Goal: Task Accomplishment & Management: Manage account settings

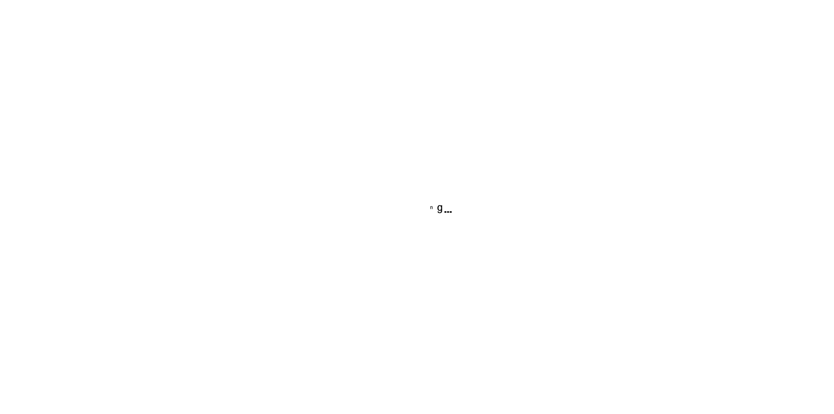
click at [449, 219] on div at bounding box center [418, 204] width 178 height 99
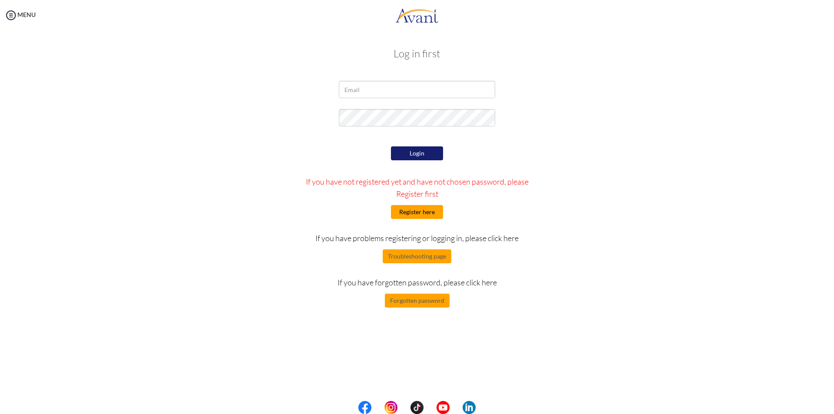
click at [408, 212] on button "Register here" at bounding box center [417, 212] width 52 height 14
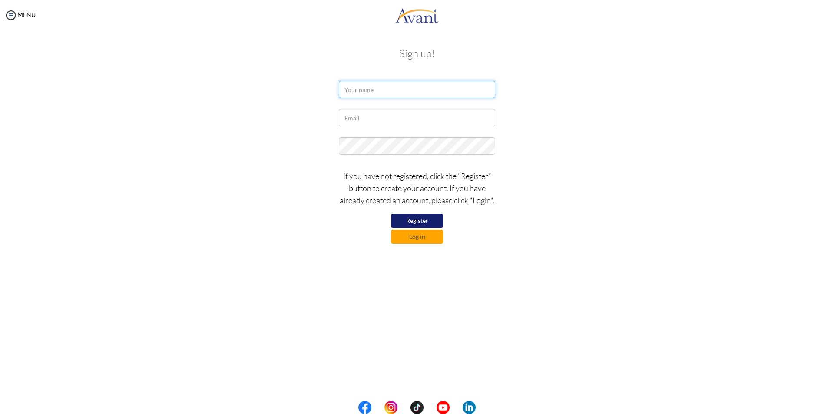
click at [367, 89] on input "text" at bounding box center [417, 89] width 156 height 17
type input "t"
type input "TAJMUL HUSSAIN SYED"
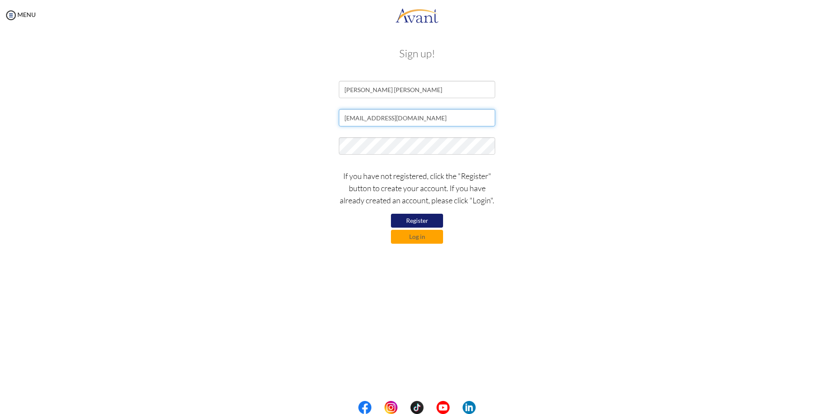
type input "TAJAZHAR65@GMAIL.COM"
click at [419, 220] on button "Register" at bounding box center [417, 221] width 52 height 14
click at [420, 218] on button "Register" at bounding box center [417, 221] width 52 height 14
click at [413, 236] on button "Log in" at bounding box center [417, 237] width 52 height 14
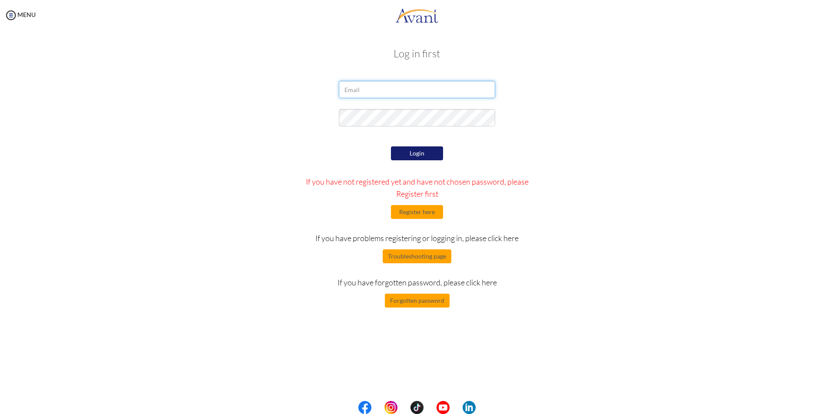
click at [382, 88] on input "email" at bounding box center [417, 89] width 156 height 17
type input "TAJAZHAR65@GMAIL.COM"
click at [415, 146] on button "Login" at bounding box center [417, 153] width 52 height 14
click at [414, 150] on button "Login" at bounding box center [417, 153] width 52 height 14
click at [414, 147] on button "Login" at bounding box center [417, 153] width 52 height 14
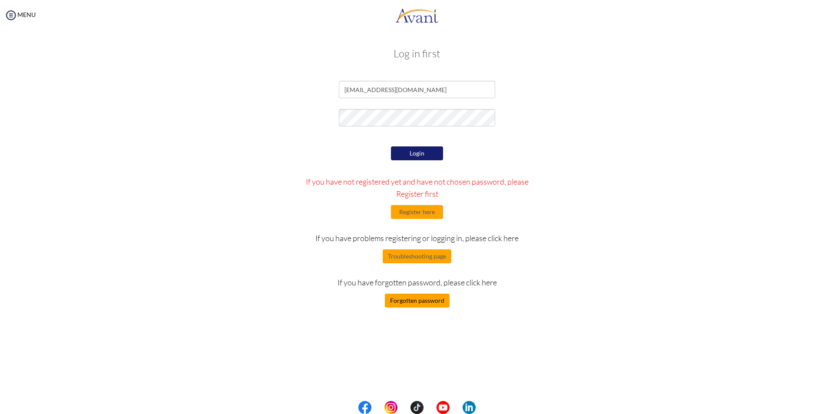
click at [410, 302] on button "Forgotten password" at bounding box center [417, 301] width 65 height 14
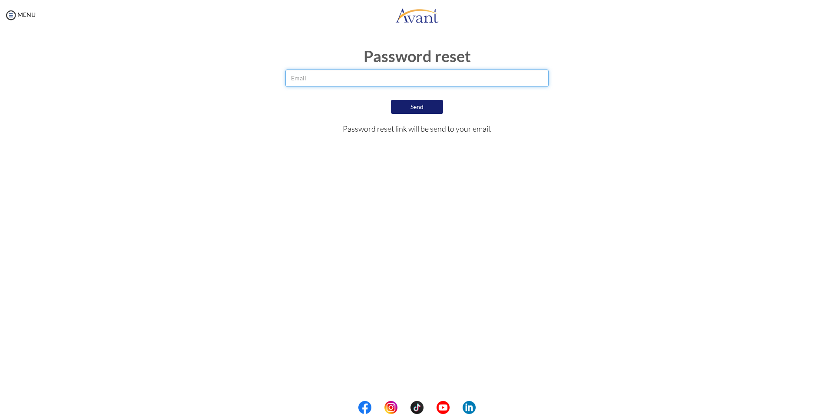
click at [374, 76] on input "email" at bounding box center [417, 77] width 264 height 17
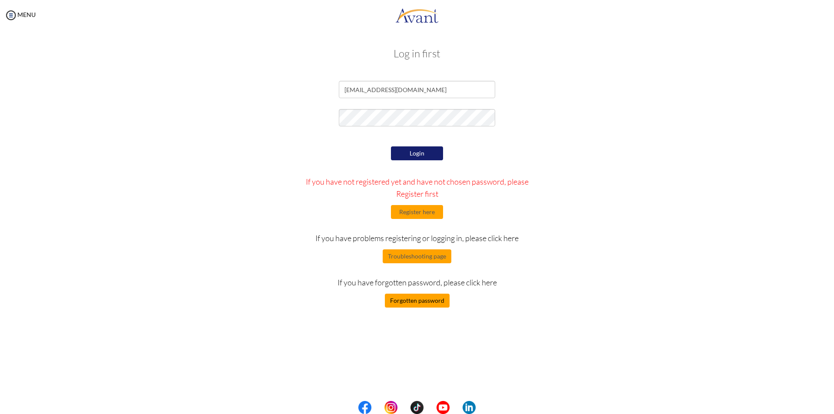
click at [423, 300] on button "Forgotten password" at bounding box center [417, 301] width 65 height 14
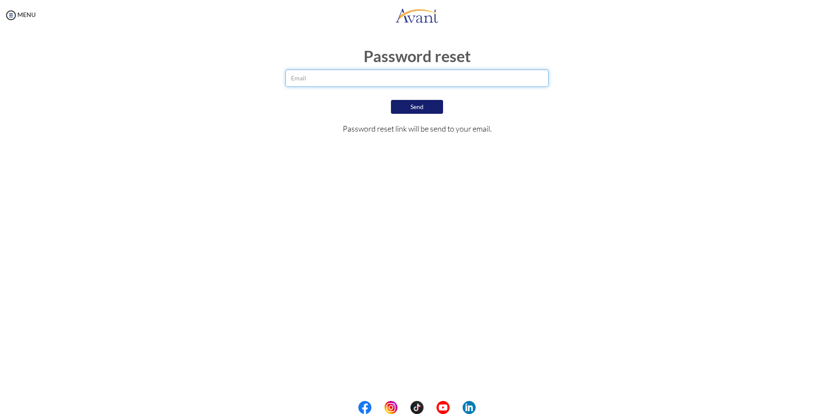
click at [319, 80] on input "email" at bounding box center [417, 77] width 264 height 17
type input "tajazhar65@gmail.com"
click at [435, 110] on button "Send" at bounding box center [417, 107] width 52 height 14
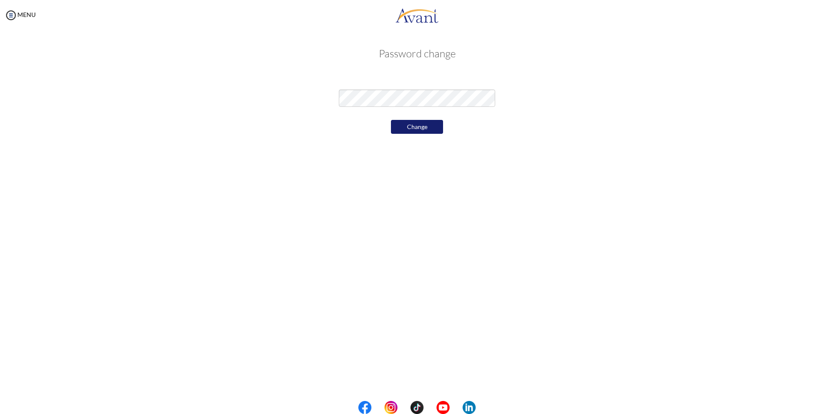
click at [400, 123] on button "Change" at bounding box center [417, 127] width 52 height 14
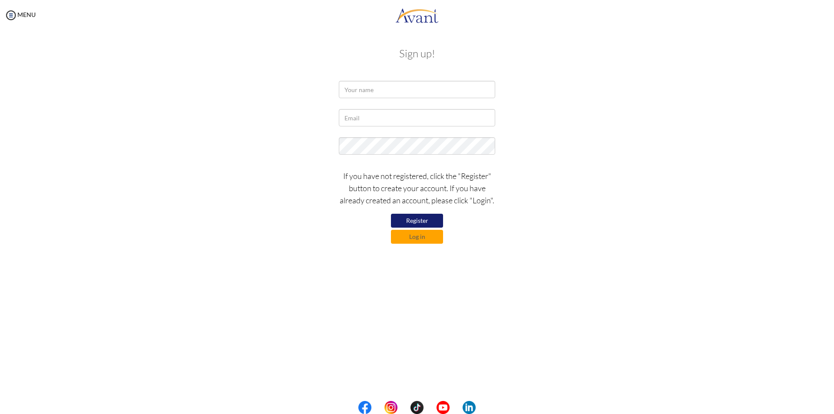
click at [822, 15] on div at bounding box center [417, 19] width 834 height 39
click at [410, 236] on button "Log in" at bounding box center [417, 237] width 52 height 14
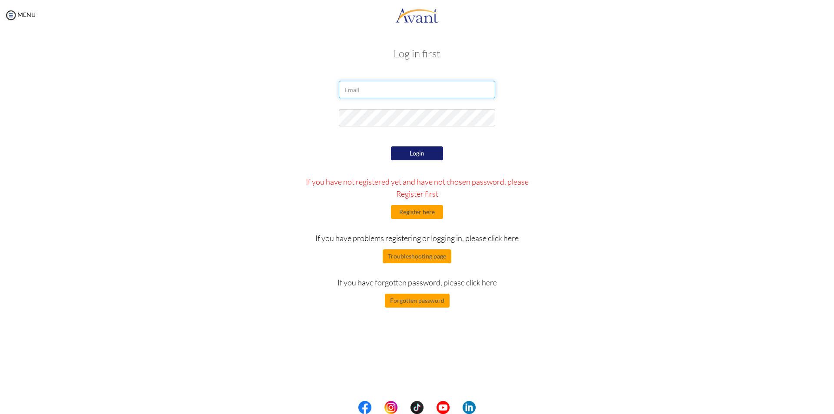
click at [374, 91] on input "email" at bounding box center [417, 89] width 156 height 17
type input "[EMAIL_ADDRESS][DOMAIN_NAME]"
click at [404, 150] on button "Login" at bounding box center [417, 153] width 52 height 14
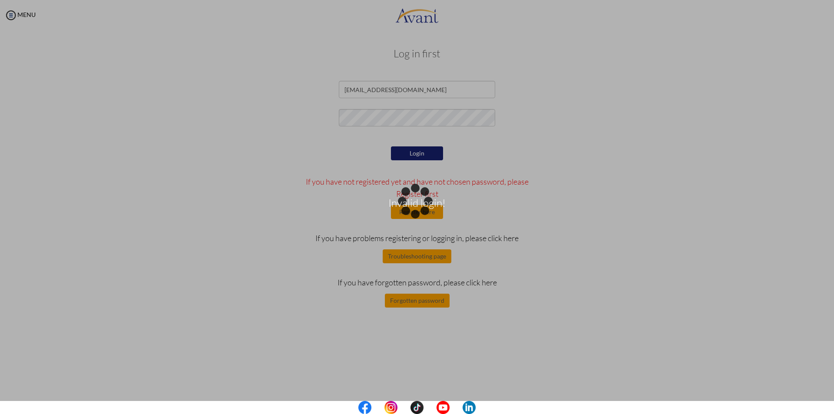
click at [819, 13] on div at bounding box center [417, 19] width 834 height 39
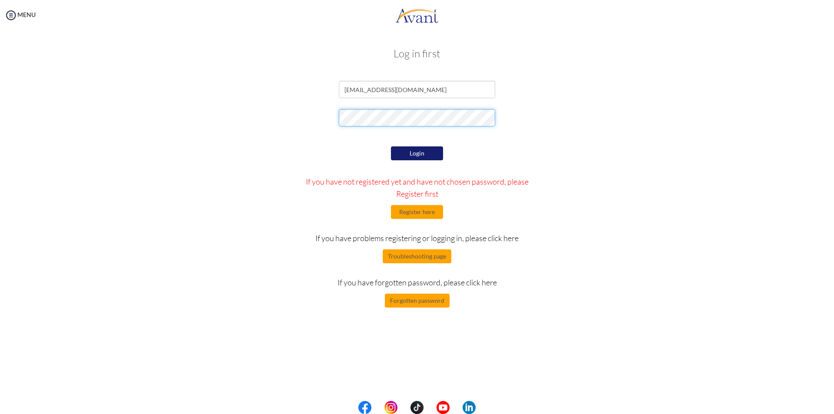
click at [294, 118] on div at bounding box center [417, 120] width 508 height 22
click at [418, 156] on button "Login" at bounding box center [417, 153] width 52 height 14
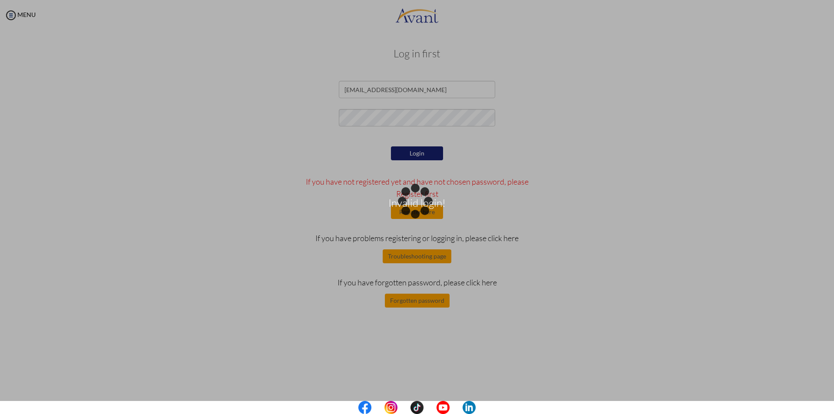
click at [820, 14] on div at bounding box center [417, 19] width 834 height 39
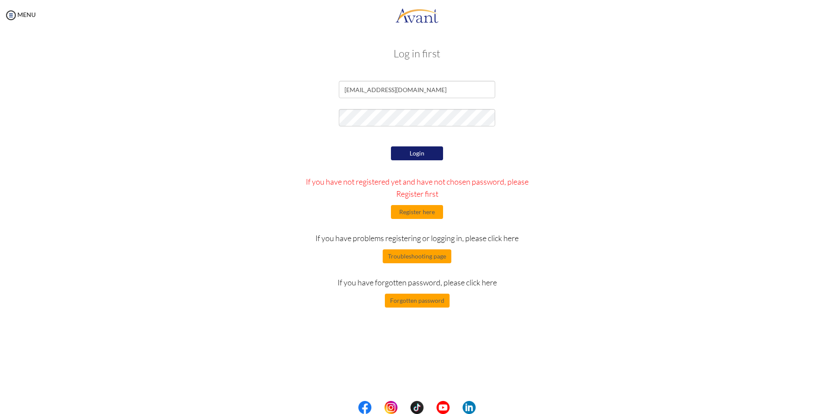
drag, startPoint x: 819, startPoint y: 15, endPoint x: 804, endPoint y: 24, distance: 17.7
click at [819, 15] on div at bounding box center [417, 19] width 834 height 39
click at [409, 259] on button "Troubleshooting page" at bounding box center [417, 256] width 69 height 14
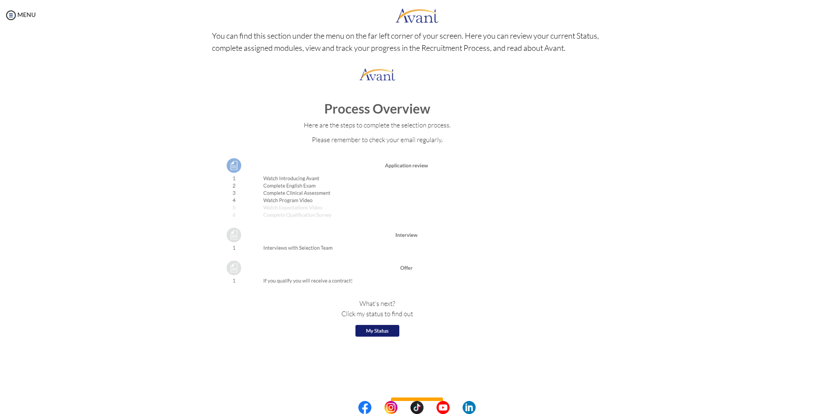
scroll to position [849, 0]
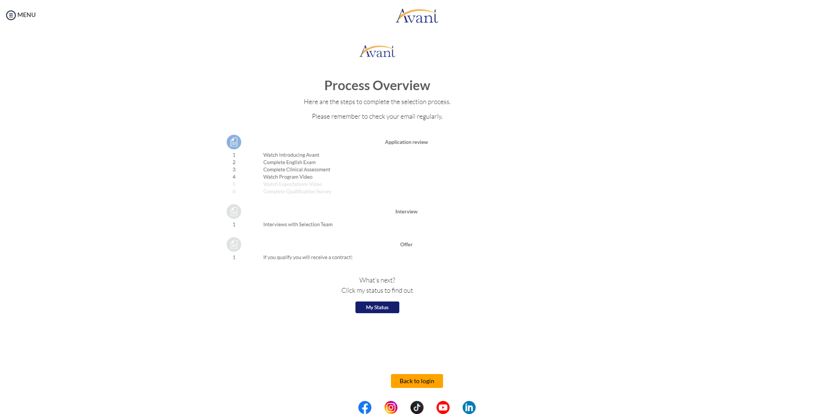
click at [413, 384] on button "Back to login" at bounding box center [417, 381] width 52 height 14
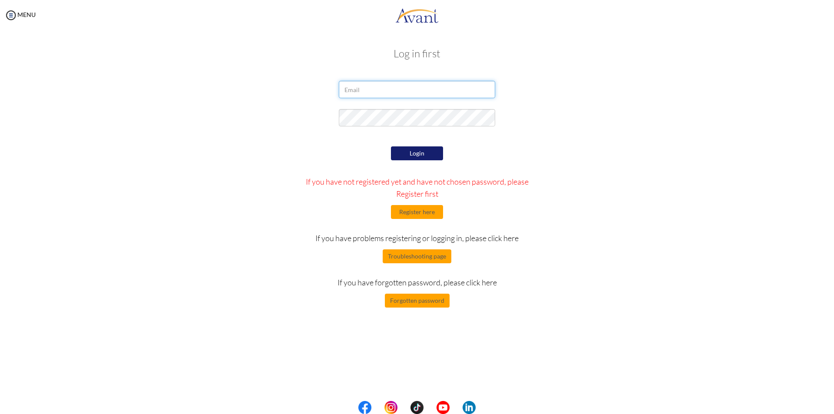
click at [392, 94] on input "email" at bounding box center [417, 89] width 156 height 17
type input "[EMAIL_ADDRESS][DOMAIN_NAME]"
click at [413, 299] on button "Forgotten password" at bounding box center [417, 301] width 65 height 14
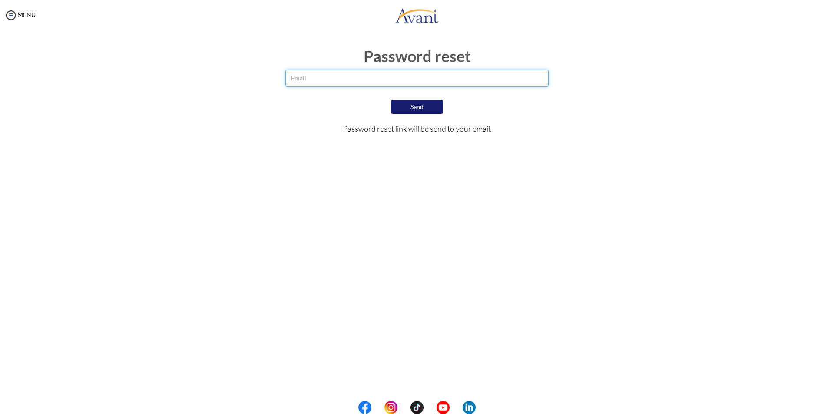
click at [314, 79] on input "email" at bounding box center [417, 77] width 264 height 17
type input "[EMAIL_ADDRESS][DOMAIN_NAME]"
click at [410, 105] on button "Send" at bounding box center [417, 107] width 52 height 14
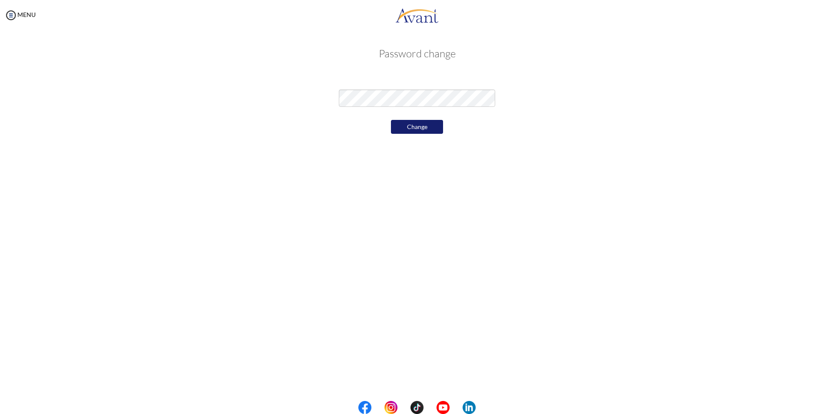
click at [423, 127] on button "Change" at bounding box center [417, 127] width 52 height 14
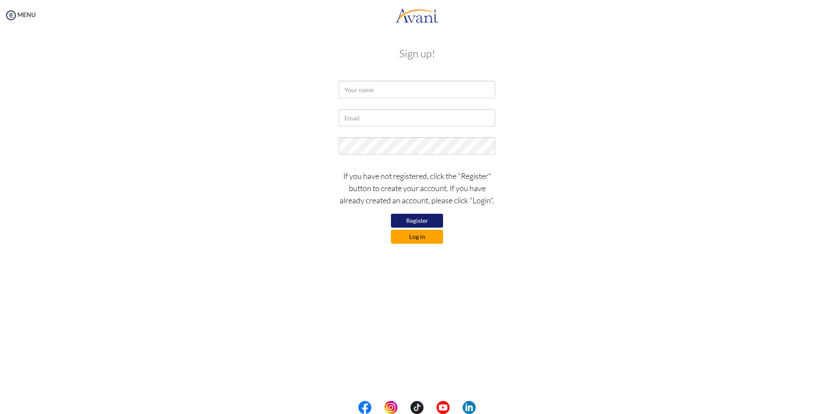
click at [416, 237] on button "Log in" at bounding box center [417, 237] width 52 height 14
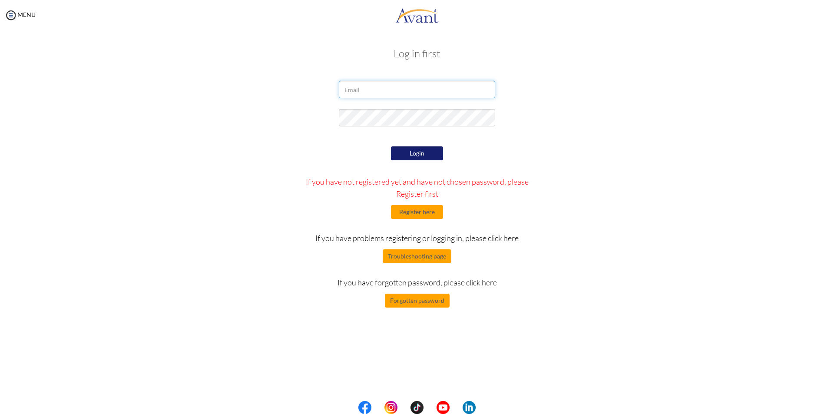
click at [384, 96] on input "email" at bounding box center [417, 89] width 156 height 17
type input "TAJAZHAR65@GMAIL.COM"
click at [417, 156] on button "Login" at bounding box center [417, 153] width 52 height 14
click at [820, 16] on div at bounding box center [417, 19] width 834 height 39
click at [418, 152] on button "Login" at bounding box center [417, 153] width 52 height 14
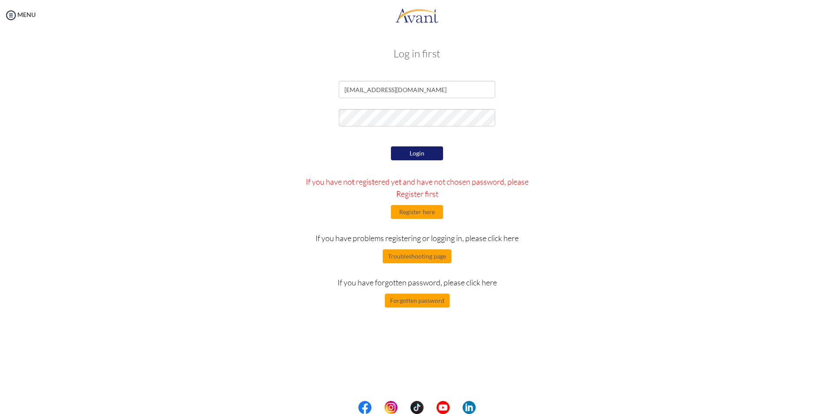
click at [418, 152] on button "Login" at bounding box center [417, 153] width 52 height 14
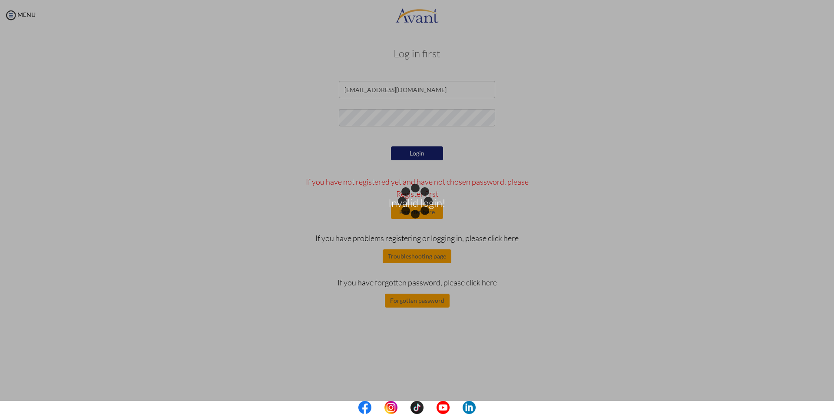
click at [823, 15] on div at bounding box center [417, 19] width 834 height 39
